Goal: Task Accomplishment & Management: Use online tool/utility

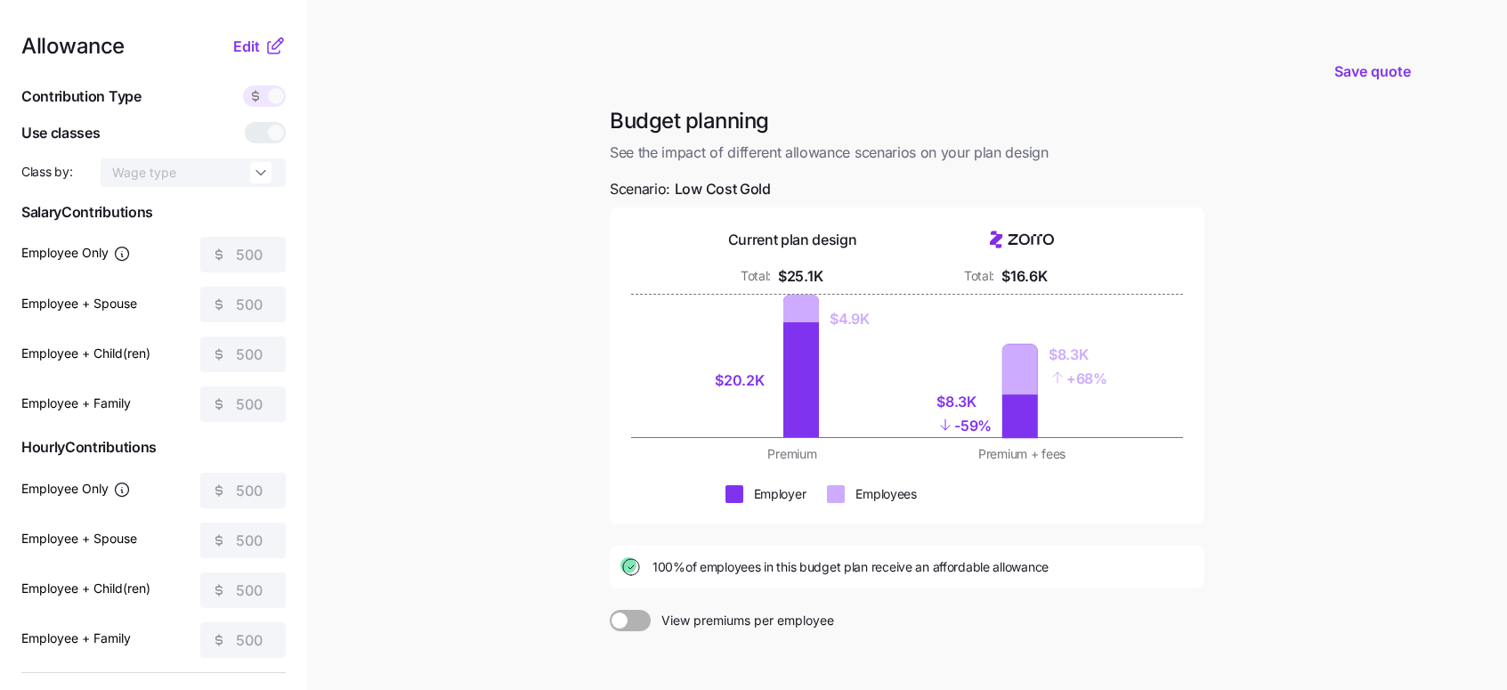
click at [632, 621] on span at bounding box center [639, 620] width 25 height 21
click at [610, 610] on input "View premiums per employee" at bounding box center [610, 610] width 0 height 0
click at [632, 621] on span at bounding box center [622, 620] width 25 height 21
click at [610, 610] on input "View total company premiums" at bounding box center [610, 610] width 0 height 0
click at [632, 621] on span at bounding box center [639, 620] width 25 height 21
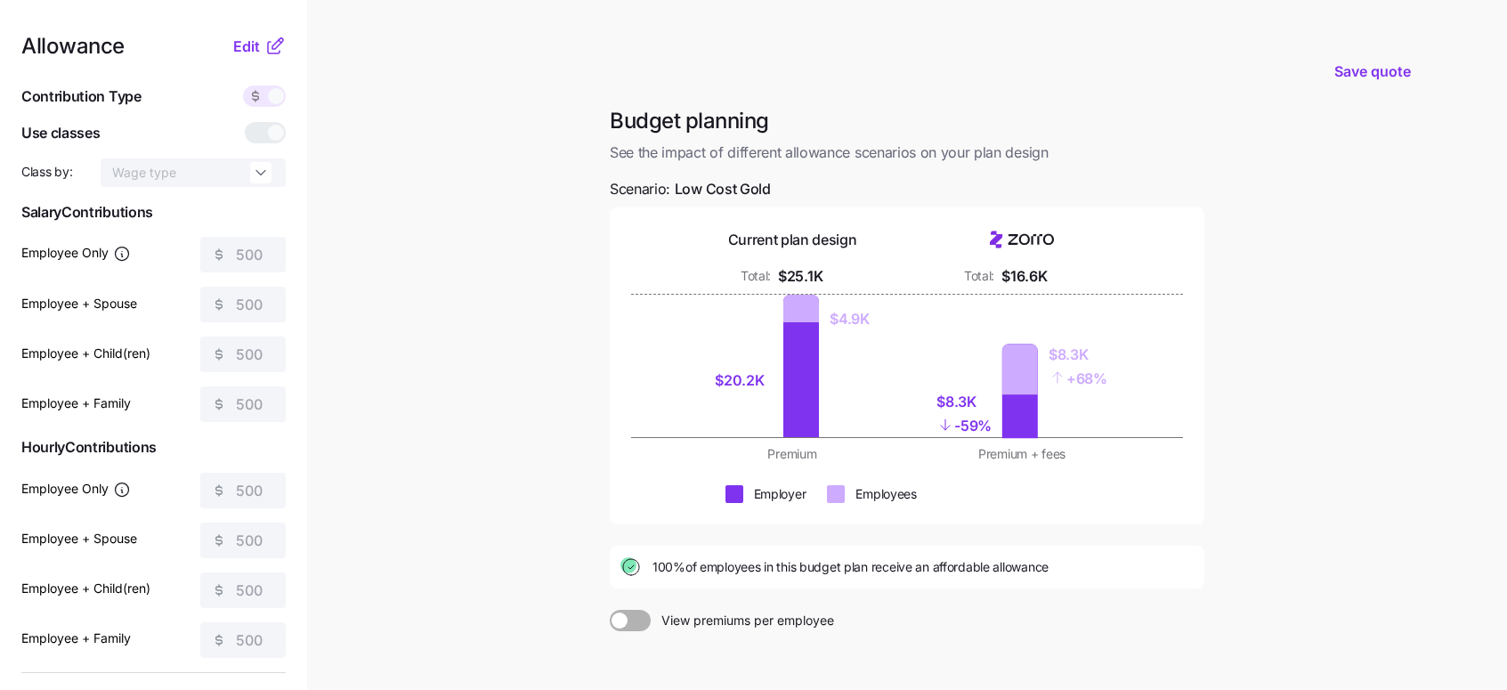
click at [610, 610] on input "View premiums per employee" at bounding box center [610, 610] width 0 height 0
click at [632, 621] on span at bounding box center [622, 620] width 25 height 21
click at [610, 610] on input "View total company premiums" at bounding box center [610, 610] width 0 height 0
click at [632, 621] on span at bounding box center [639, 620] width 25 height 21
click at [610, 610] on input "View premiums per employee" at bounding box center [610, 610] width 0 height 0
